Goal: Task Accomplishment & Management: Complete application form

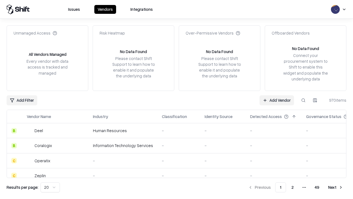
click at [277, 100] on link "Add Vendor" at bounding box center [277, 100] width 34 height 10
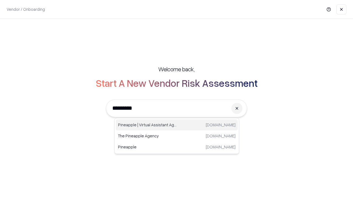
click at [177, 125] on div "Pineapple | Virtual Assistant Agency [DOMAIN_NAME]" at bounding box center [177, 124] width 122 height 11
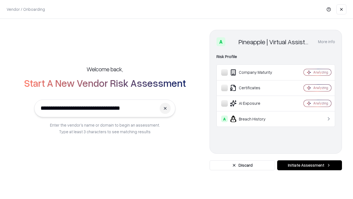
type input "**********"
click at [310, 165] on button "Initiate Assessment" at bounding box center [309, 165] width 65 height 10
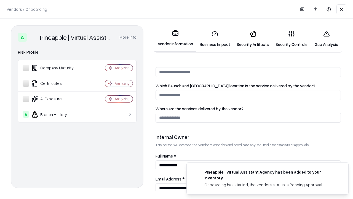
scroll to position [286, 0]
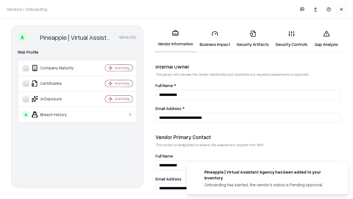
click at [215, 39] on link "Business Impact" at bounding box center [214, 39] width 37 height 26
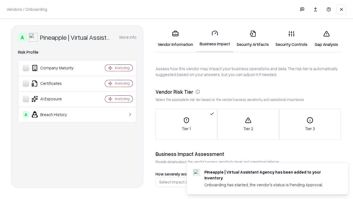
click at [253, 39] on link "Security Artifacts" at bounding box center [252, 39] width 39 height 26
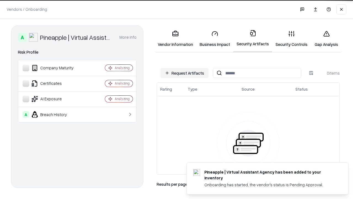
click at [185, 73] on button "Request Artifacts" at bounding box center [185, 73] width 48 height 10
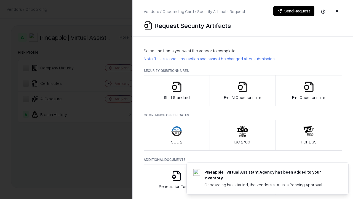
click at [177, 90] on icon "button" at bounding box center [176, 86] width 11 height 11
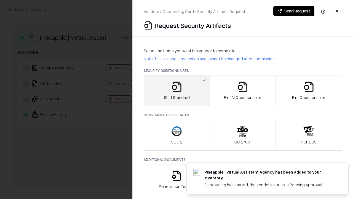
click at [294, 11] on button "Send Request" at bounding box center [293, 11] width 41 height 10
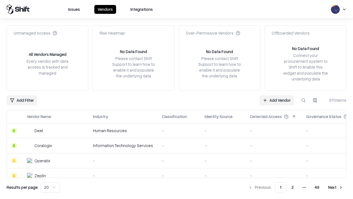
click at [303, 100] on button at bounding box center [304, 100] width 10 height 10
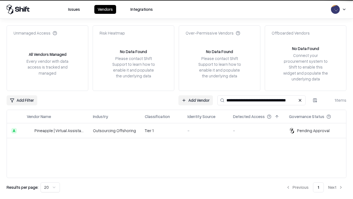
type input "**********"
click at [180, 130] on td "Tier 1" at bounding box center [161, 130] width 43 height 15
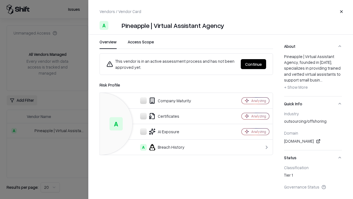
click at [254, 64] on button "Continue" at bounding box center [253, 64] width 25 height 10
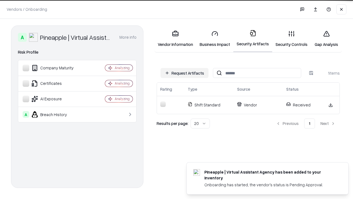
click at [326, 39] on link "Gap Analysis" at bounding box center [326, 39] width 31 height 26
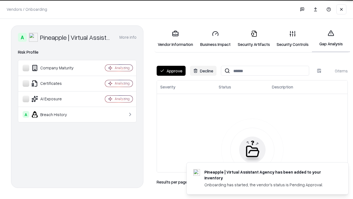
click at [171, 71] on button "Approve" at bounding box center [171, 71] width 29 height 10
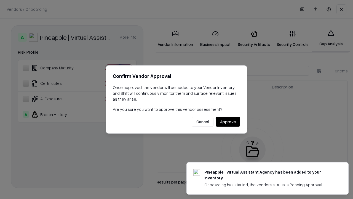
click at [228, 121] on button "Approve" at bounding box center [228, 122] width 25 height 10
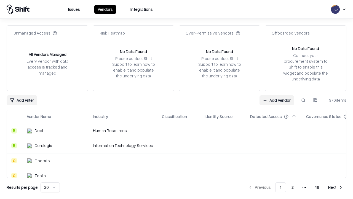
type input "**********"
click at [277, 100] on link "Add Vendor" at bounding box center [277, 100] width 34 height 10
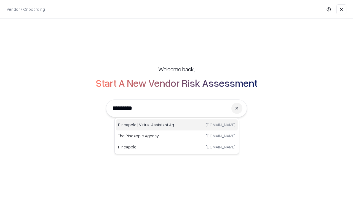
click at [177, 125] on div "Pineapple | Virtual Assistant Agency [DOMAIN_NAME]" at bounding box center [177, 124] width 122 height 11
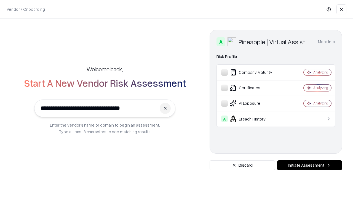
type input "**********"
click at [310, 165] on button "Initiate Assessment" at bounding box center [309, 165] width 65 height 10
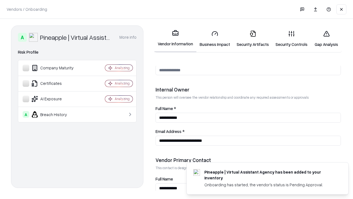
scroll to position [286, 0]
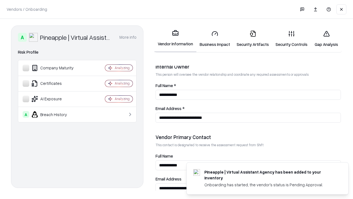
click at [326, 39] on link "Gap Analysis" at bounding box center [326, 39] width 31 height 26
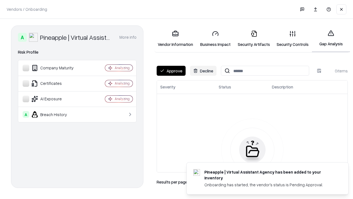
click at [171, 71] on button "Approve" at bounding box center [171, 71] width 29 height 10
